Goal: Entertainment & Leisure: Consume media (video, audio)

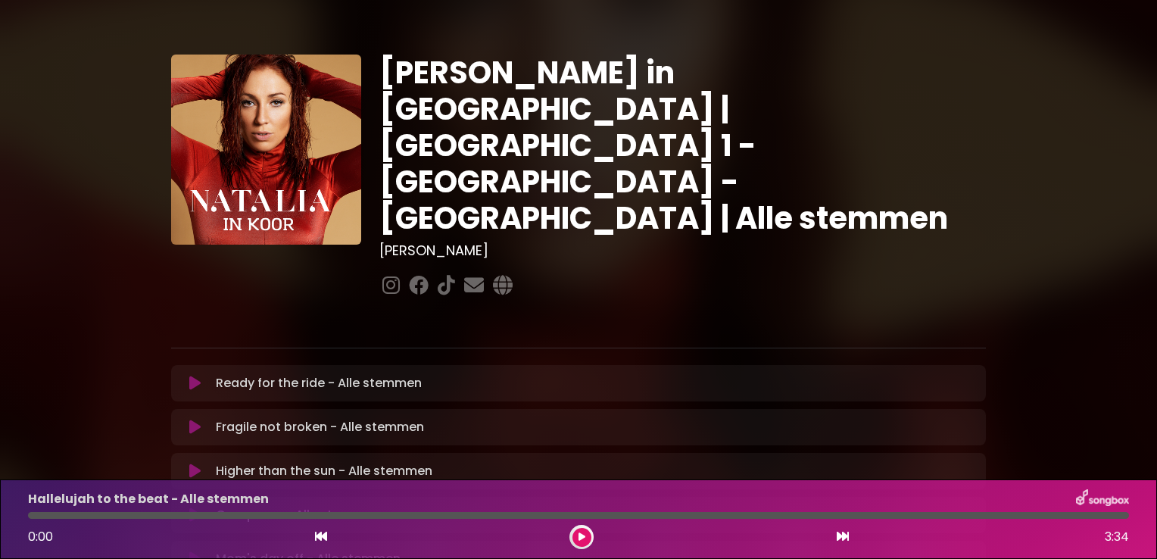
scroll to position [311, 0]
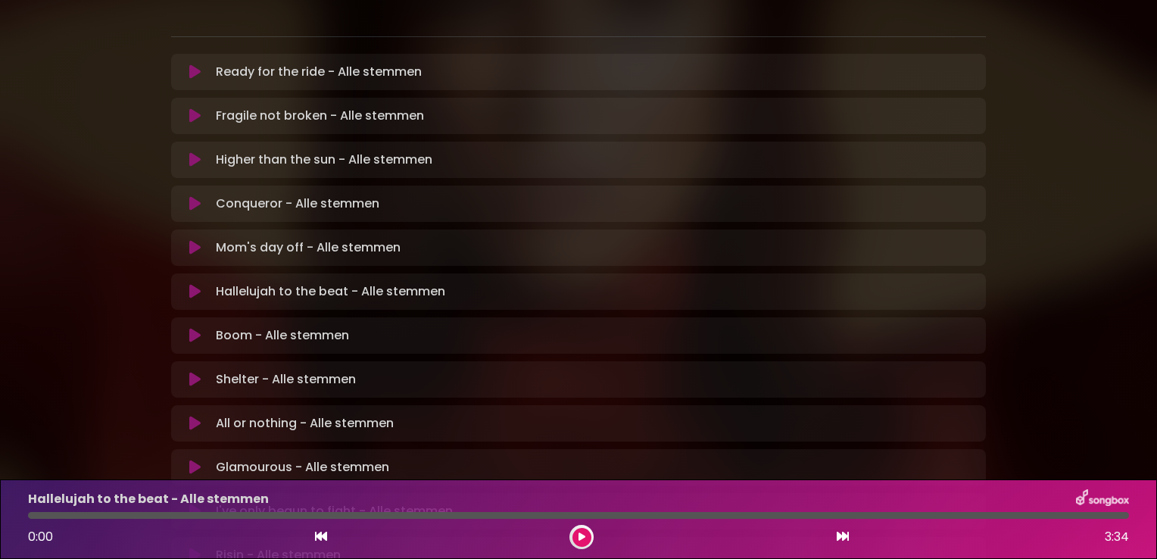
click at [193, 284] on icon at bounding box center [194, 291] width 11 height 15
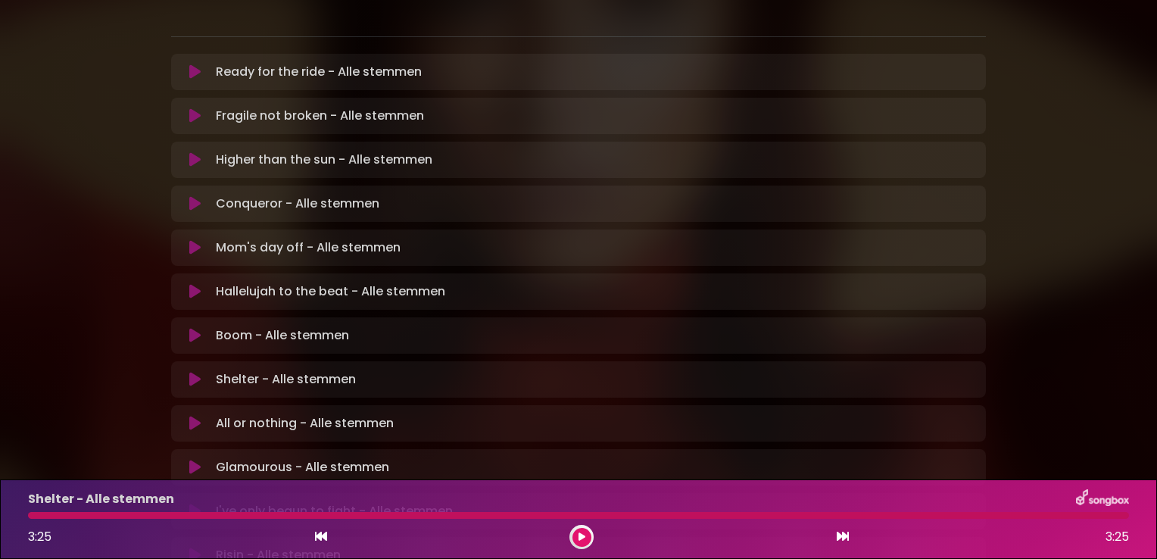
click at [193, 372] on icon at bounding box center [194, 379] width 11 height 15
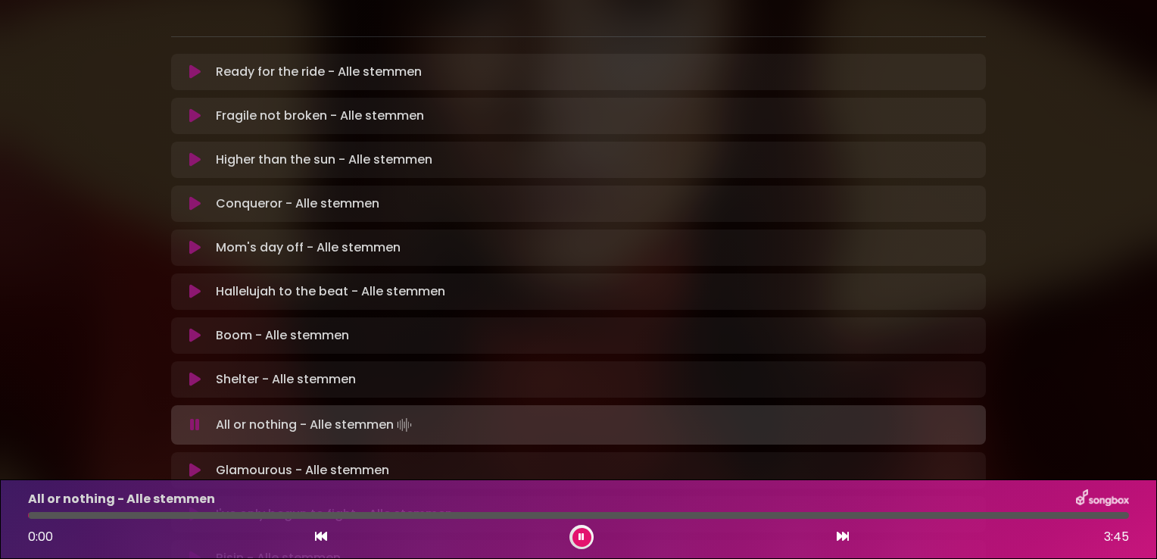
click at [582, 538] on icon at bounding box center [582, 536] width 6 height 9
